Goal: Find specific page/section: Find specific page/section

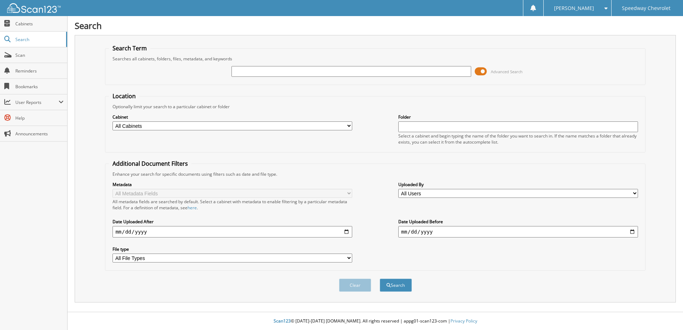
click at [268, 73] on input "text" at bounding box center [351, 71] width 240 height 11
type input "40224"
click at [380, 279] on button "Search" at bounding box center [396, 285] width 32 height 13
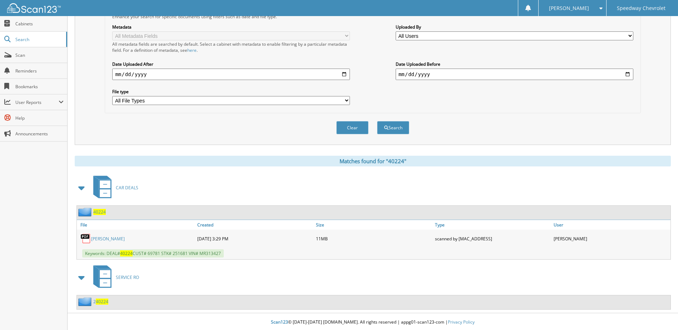
scroll to position [159, 0]
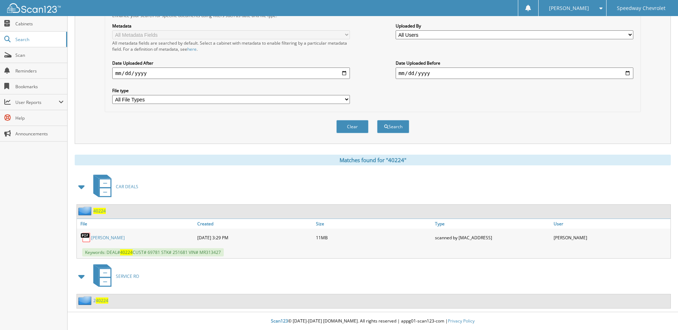
click at [111, 237] on link "SIMBE, BRETT" at bounding box center [108, 238] width 34 height 6
